Goal: Task Accomplishment & Management: Use online tool/utility

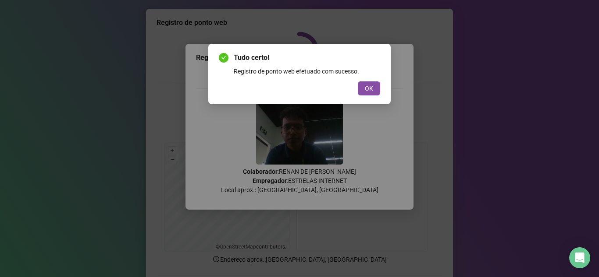
scroll to position [45, 0]
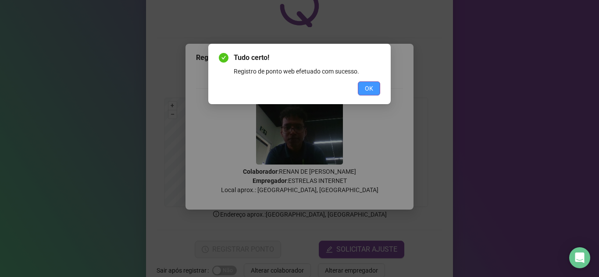
click at [366, 93] on button "OK" at bounding box center [369, 89] width 22 height 14
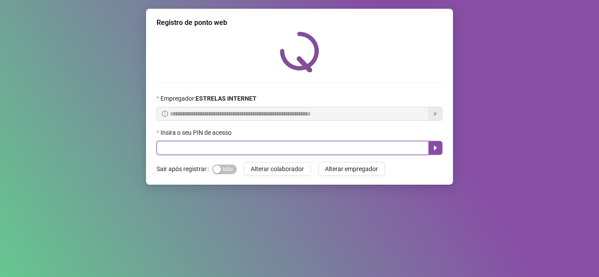
click at [244, 143] on input "text" at bounding box center [292, 148] width 272 height 14
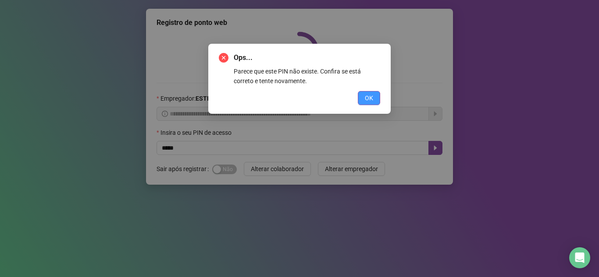
click at [376, 98] on button "OK" at bounding box center [369, 98] width 22 height 14
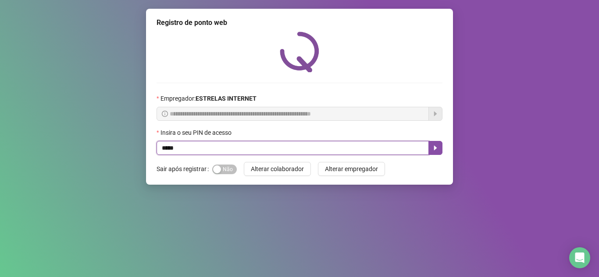
type input "*****"
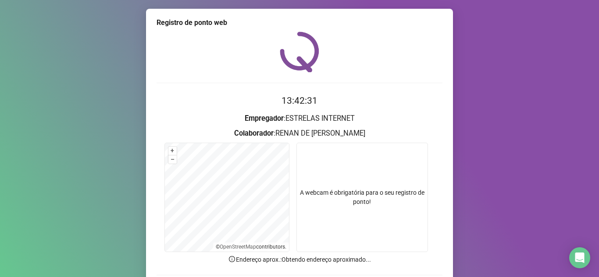
scroll to position [44, 0]
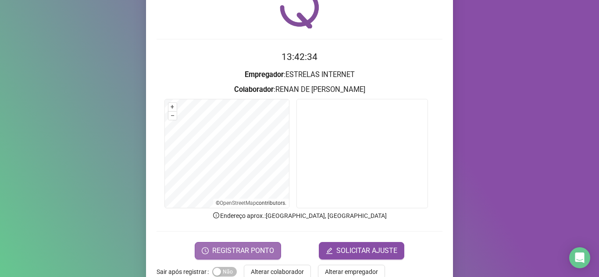
click at [241, 255] on span "REGISTRAR PONTO" at bounding box center [243, 251] width 62 height 11
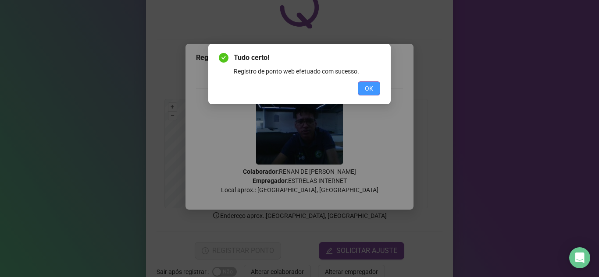
click at [362, 86] on button "OK" at bounding box center [369, 89] width 22 height 14
